Goal: Transaction & Acquisition: Purchase product/service

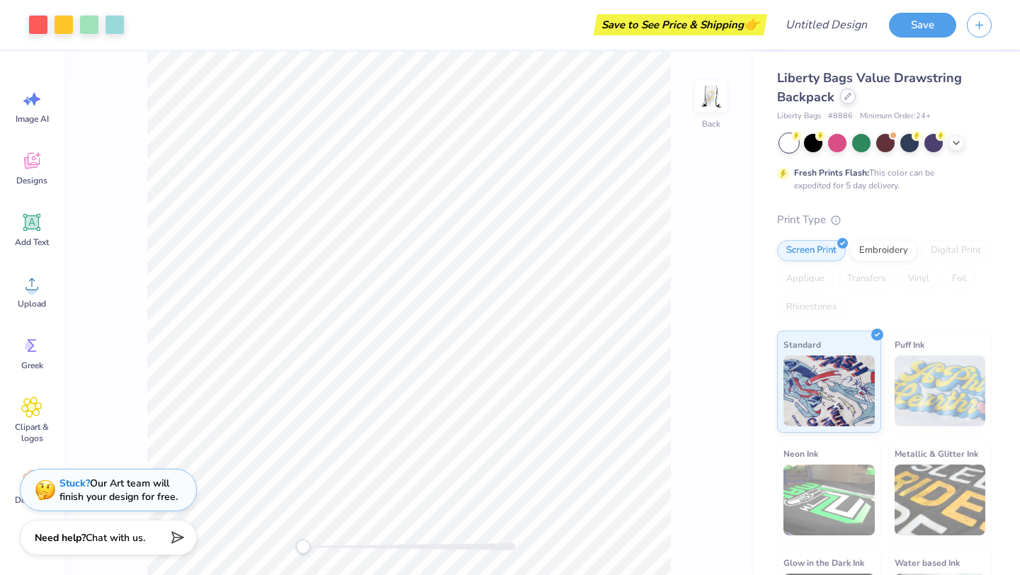
click at [848, 100] on div at bounding box center [848, 97] width 16 height 16
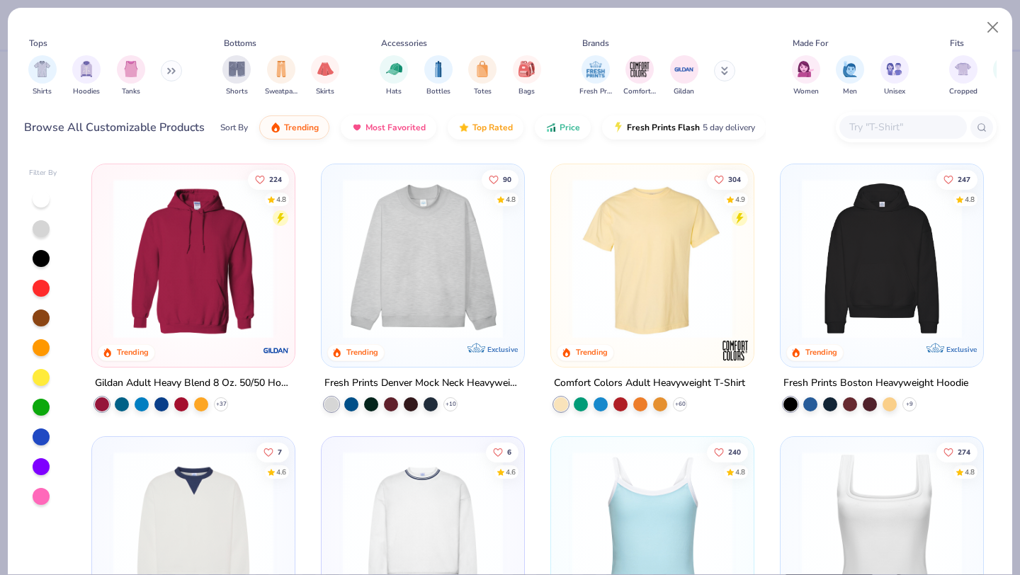
click at [666, 239] on img at bounding box center [652, 259] width 174 height 160
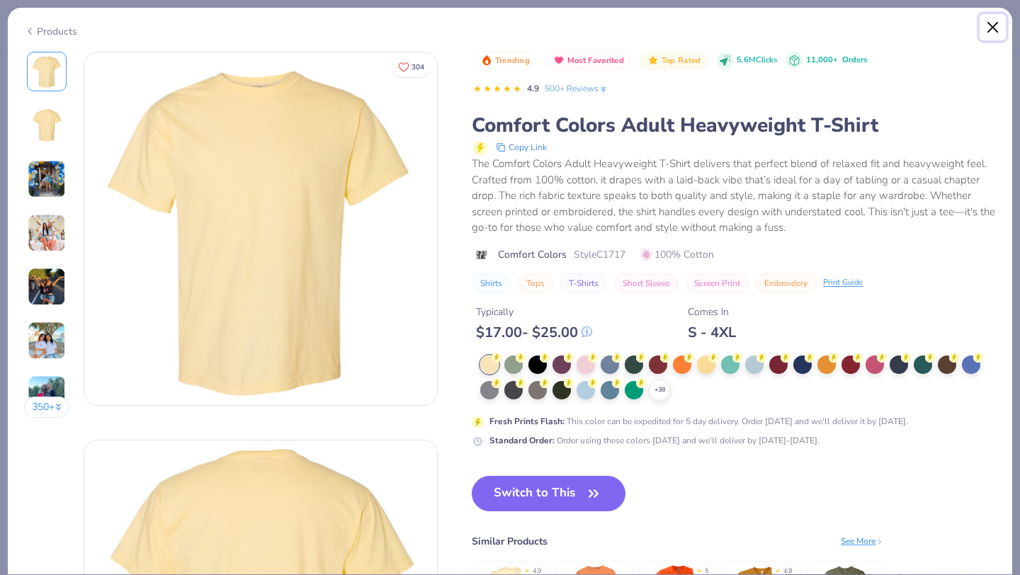
click at [996, 18] on button "Close" at bounding box center [993, 27] width 27 height 27
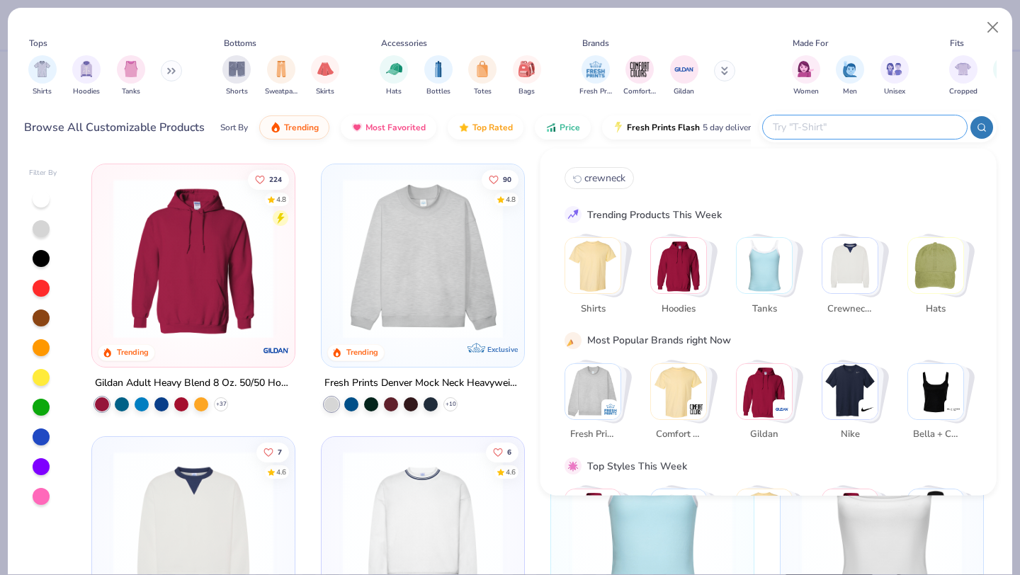
click at [870, 120] on input "text" at bounding box center [865, 127] width 186 height 16
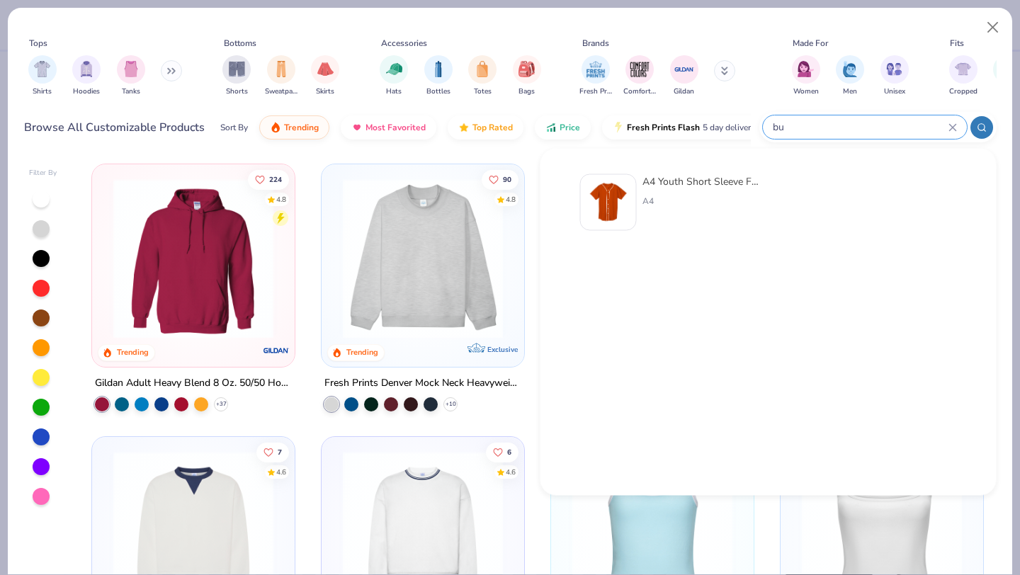
type input "b"
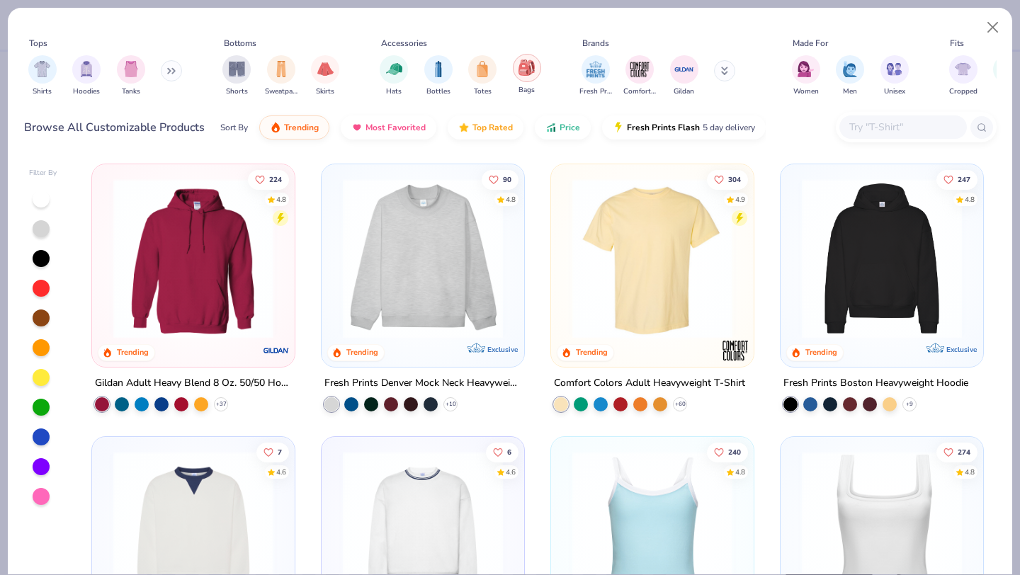
click at [521, 68] on img "filter for Bags" at bounding box center [527, 68] width 16 height 16
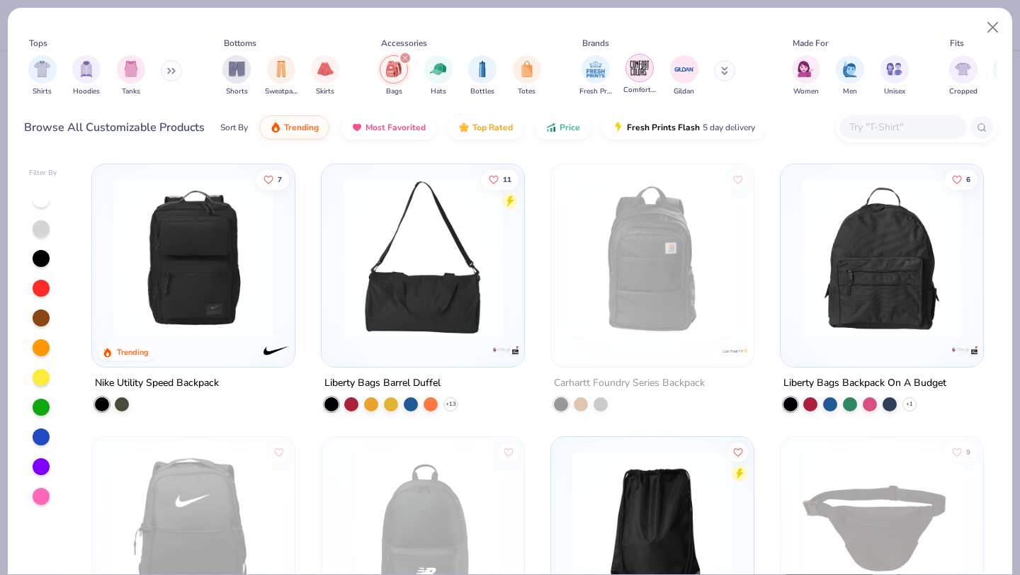
click at [650, 76] on div "filter for Comfort Colors" at bounding box center [640, 68] width 28 height 28
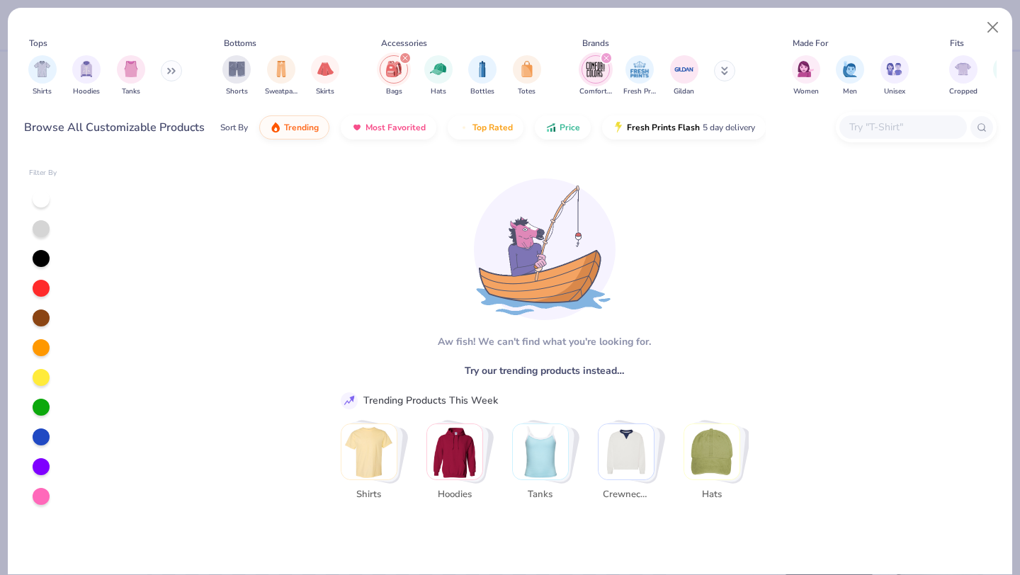
click at [371, 448] on img "Stack Card Button Shirts" at bounding box center [368, 451] width 55 height 55
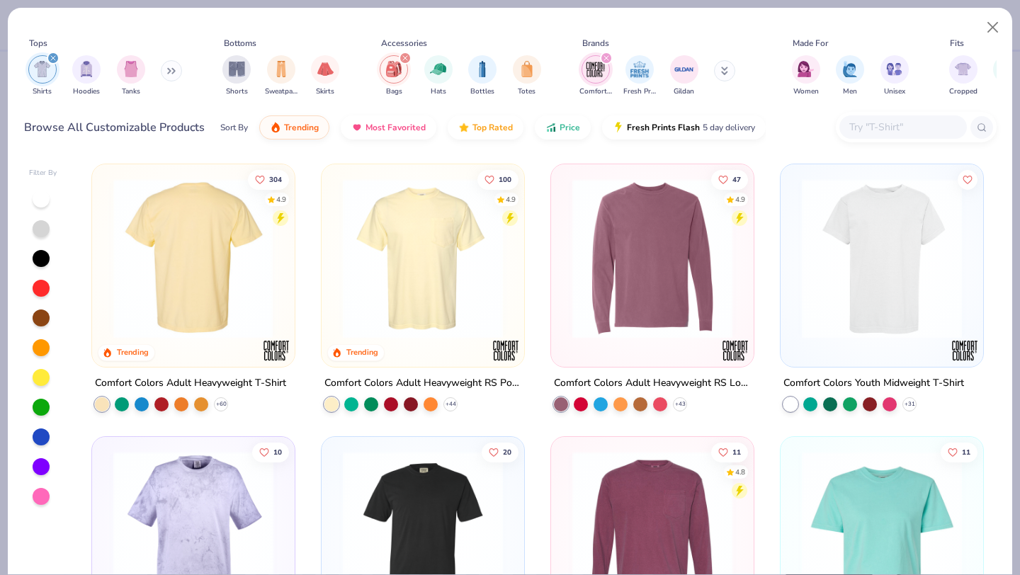
click at [240, 272] on img at bounding box center [193, 259] width 174 height 160
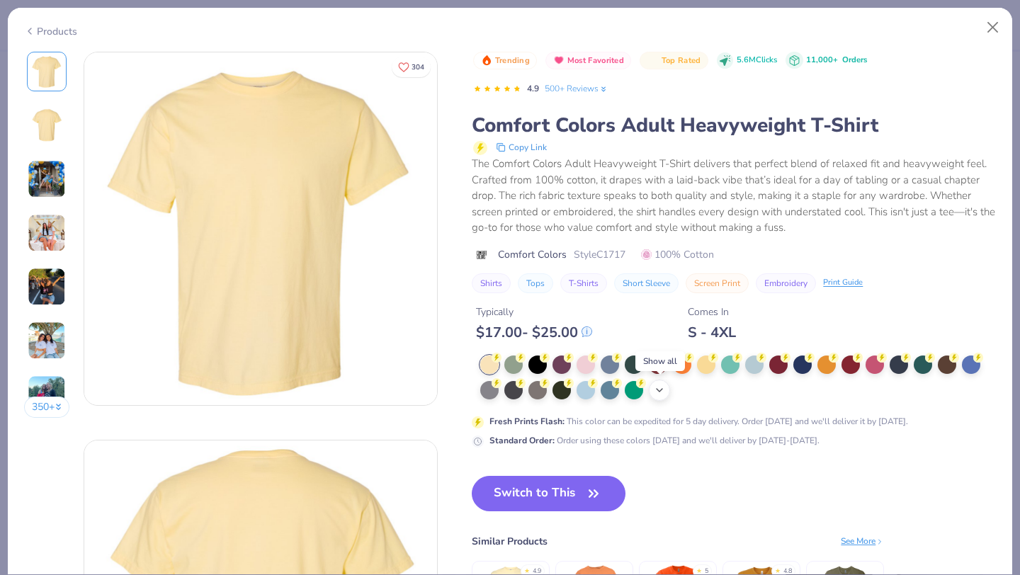
click at [665, 388] on icon at bounding box center [659, 390] width 11 height 11
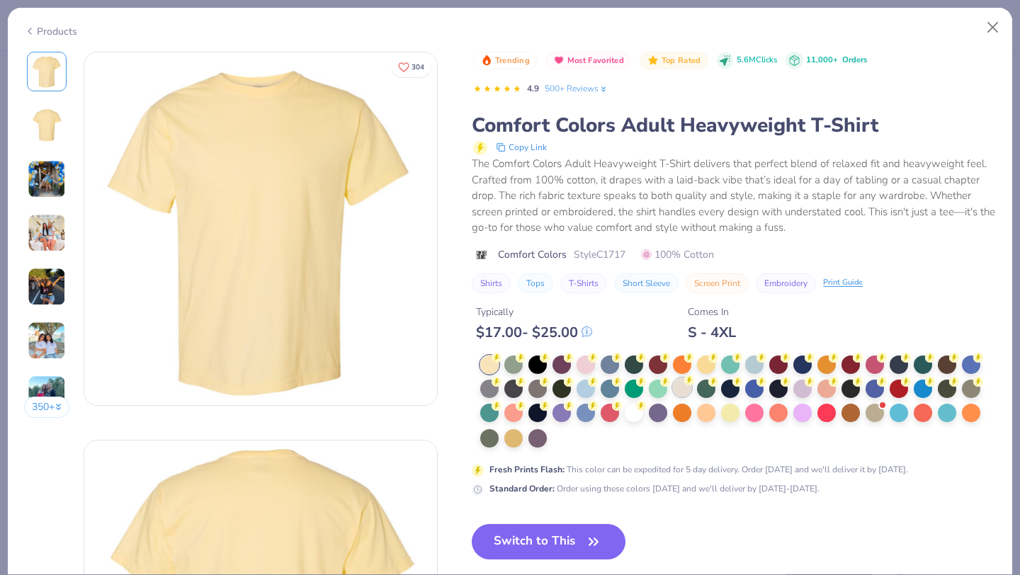
click at [684, 393] on div at bounding box center [682, 387] width 18 height 18
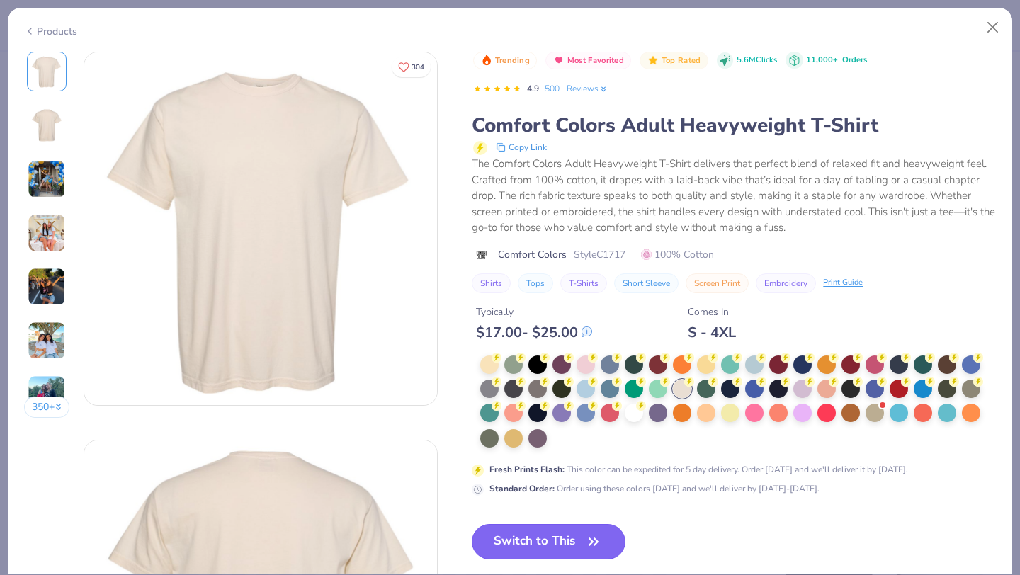
click at [555, 543] on button "Switch to This" at bounding box center [549, 541] width 154 height 35
